Goal: Find specific page/section: Find specific page/section

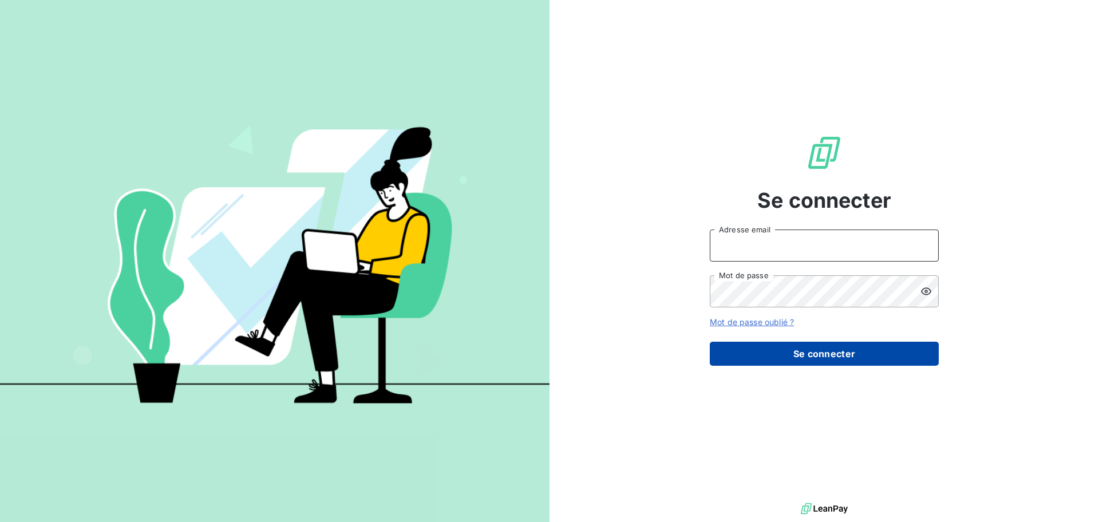
type input "[PERSON_NAME][EMAIL_ADDRESS][DOMAIN_NAME]"
click at [774, 350] on button "Se connecter" at bounding box center [824, 354] width 229 height 24
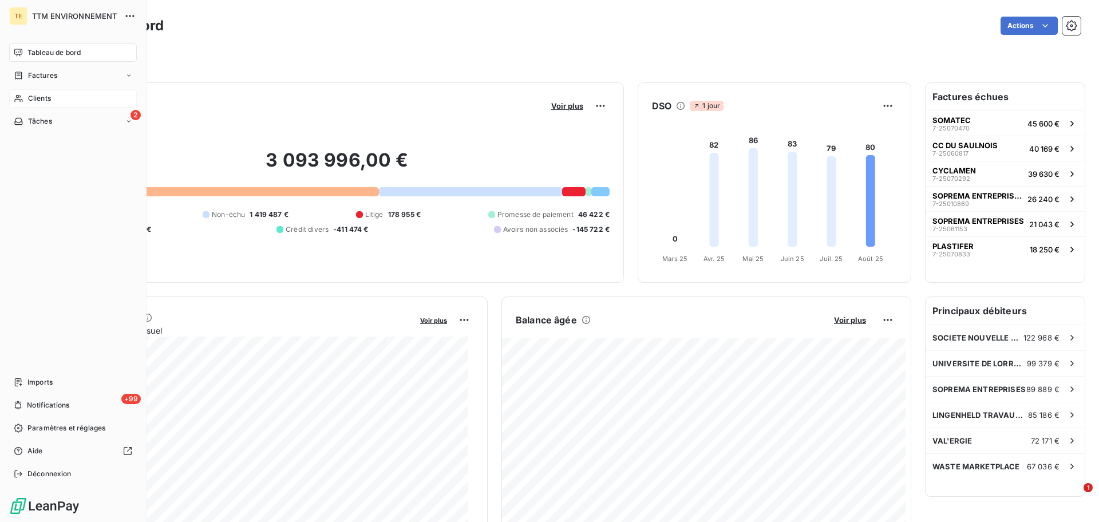
click at [52, 91] on div "Clients" at bounding box center [73, 98] width 128 height 18
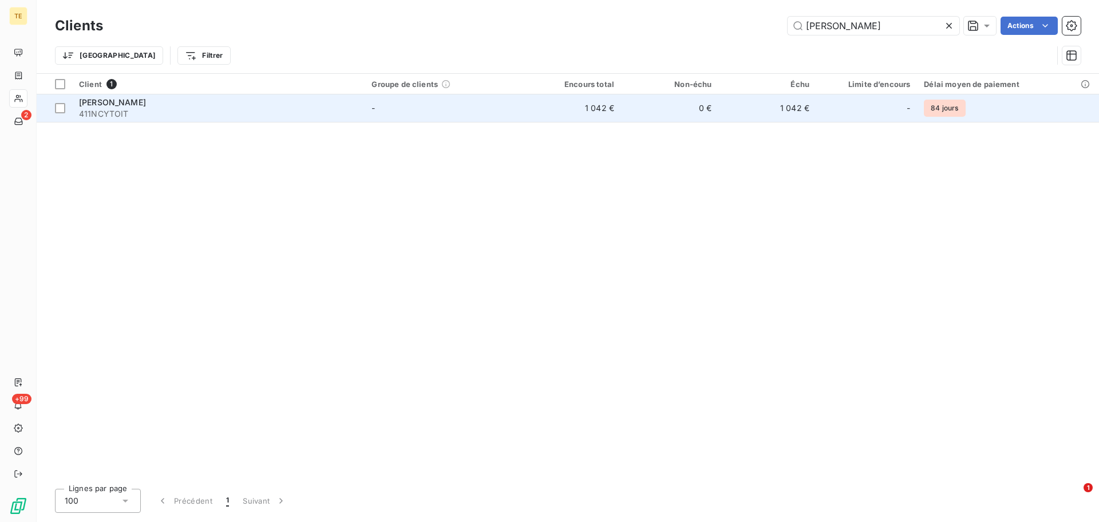
type input "[PERSON_NAME]"
click at [559, 96] on td "1 042 €" at bounding box center [572, 107] width 97 height 27
